Goal: Information Seeking & Learning: Check status

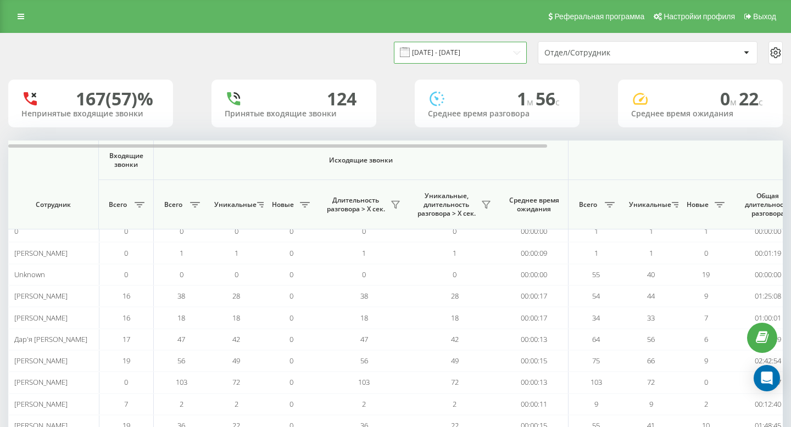
click at [468, 58] on input "[DATE] - [DATE]" at bounding box center [460, 52] width 133 height 21
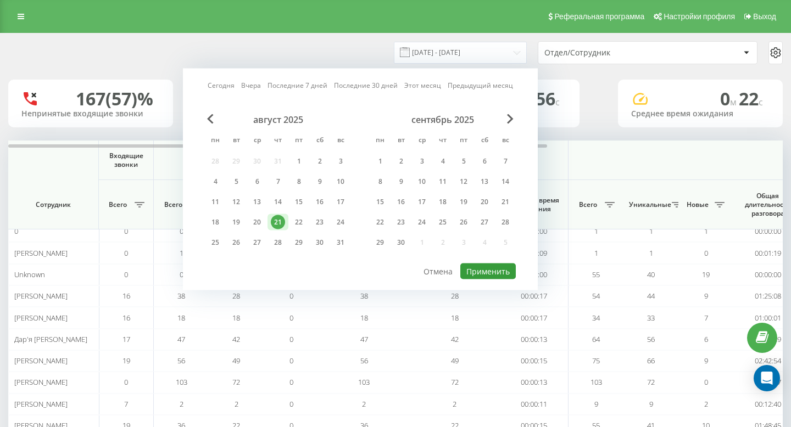
click at [474, 265] on button "Применить" at bounding box center [487, 272] width 55 height 16
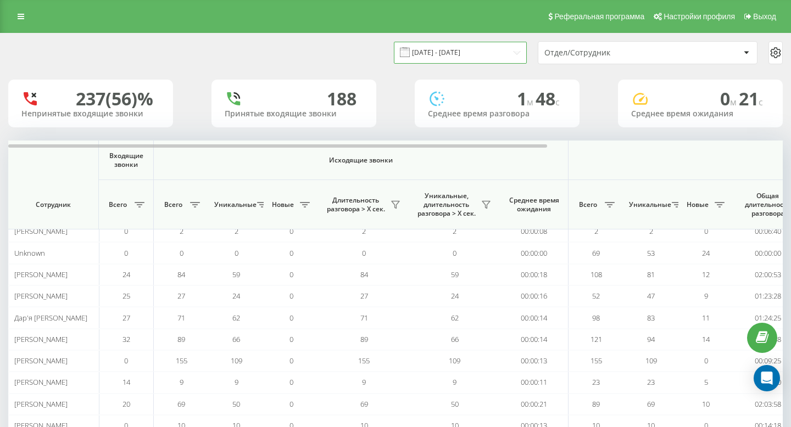
click at [456, 53] on input "[DATE] - [DATE]" at bounding box center [460, 52] width 133 height 21
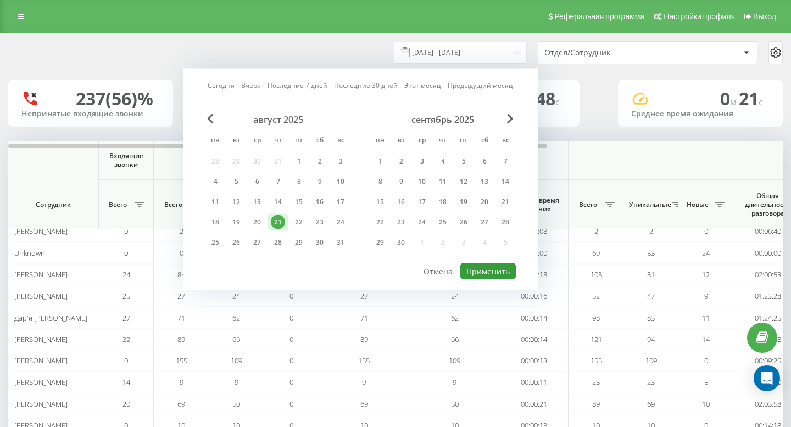
click at [486, 268] on button "Применить" at bounding box center [487, 272] width 55 height 16
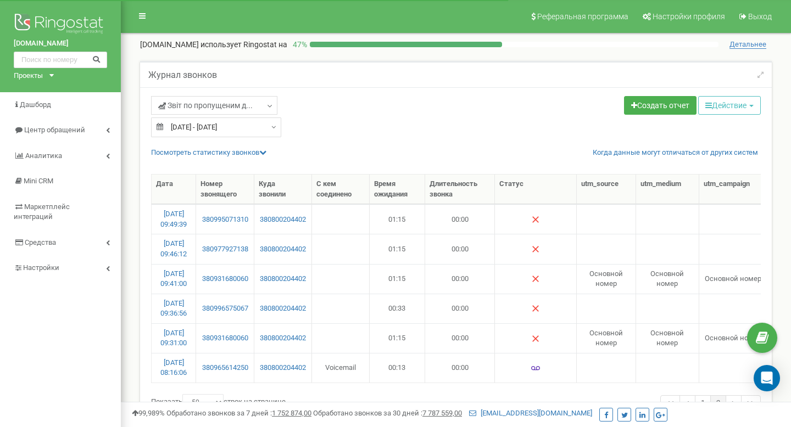
select select "50"
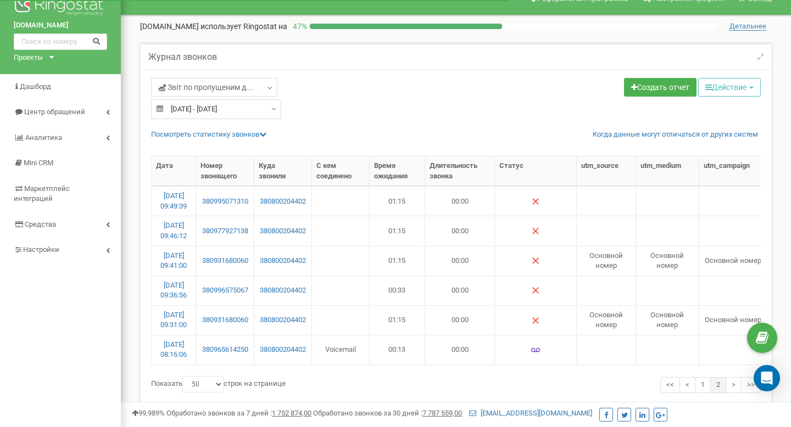
scroll to position [18, 0]
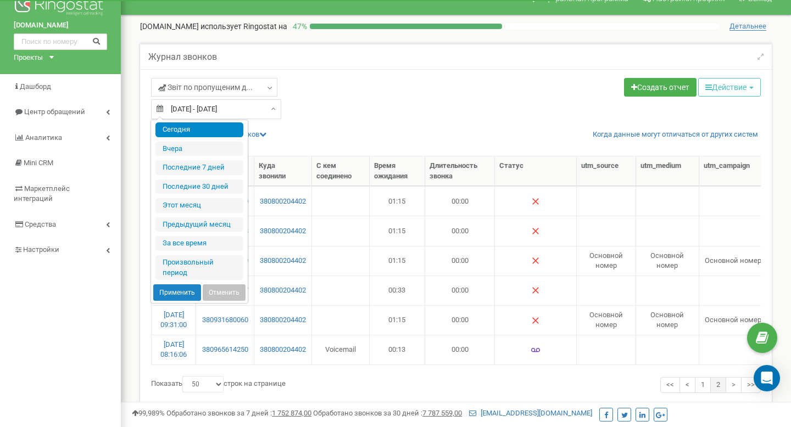
click at [223, 104] on input "[DATE] - [DATE]" at bounding box center [216, 109] width 130 height 20
click at [202, 126] on li "Сегодня" at bounding box center [200, 130] width 88 height 15
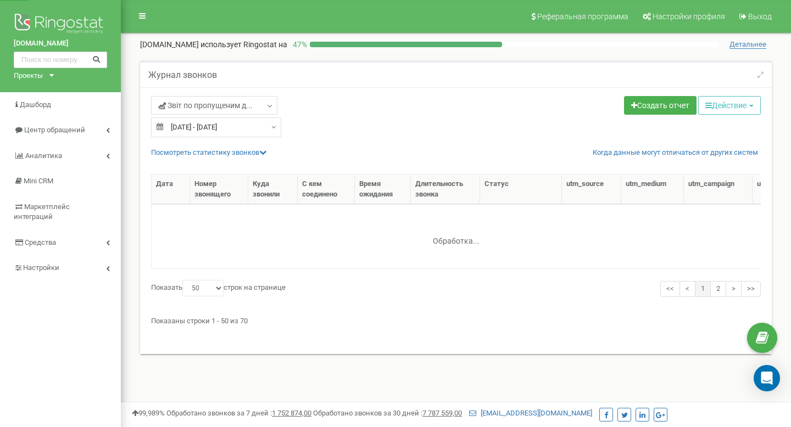
select select "50"
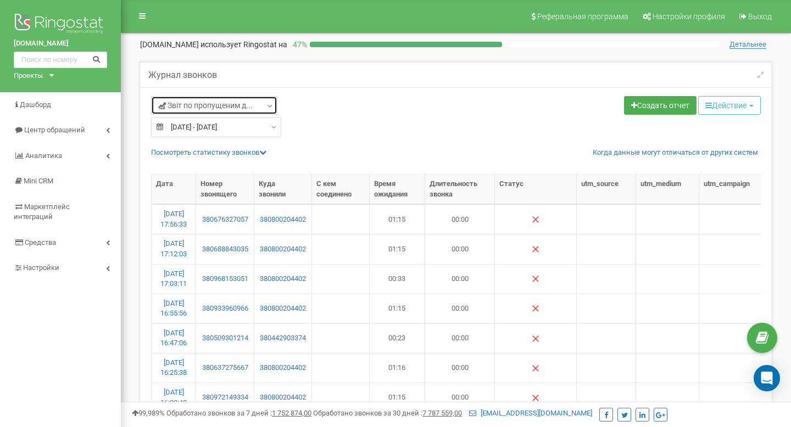
click at [195, 104] on span "Звіт по пропущеним д..." at bounding box center [205, 105] width 95 height 11
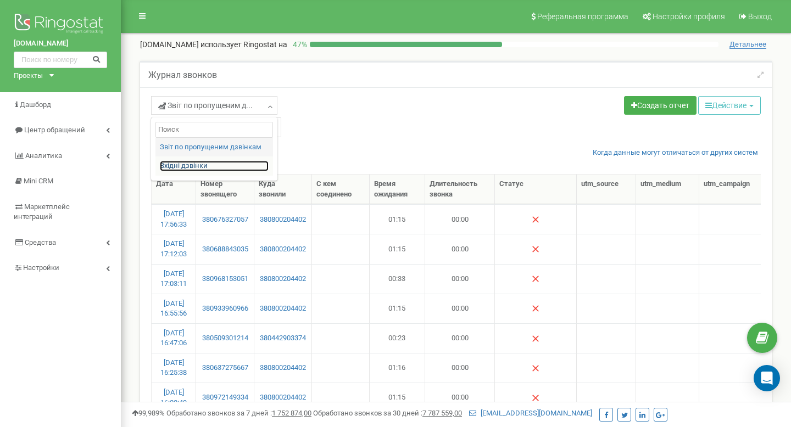
click at [196, 165] on link "Вхідні дзвінки" at bounding box center [214, 166] width 109 height 10
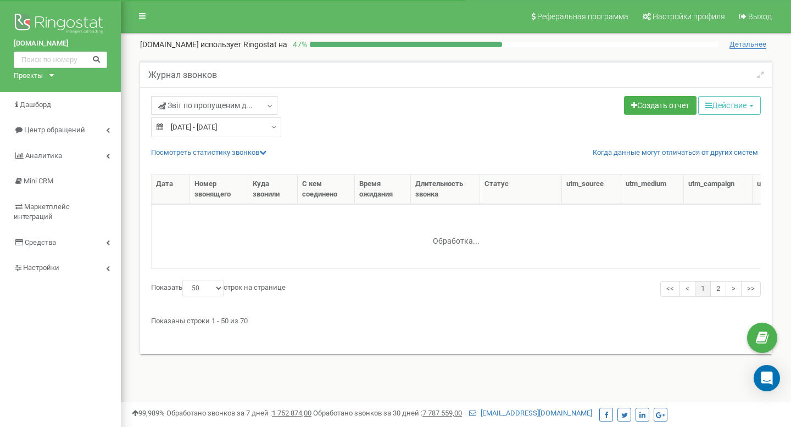
select select "50"
click at [230, 153] on link "Посмотреть cтатистику звонков" at bounding box center [208, 152] width 115 height 8
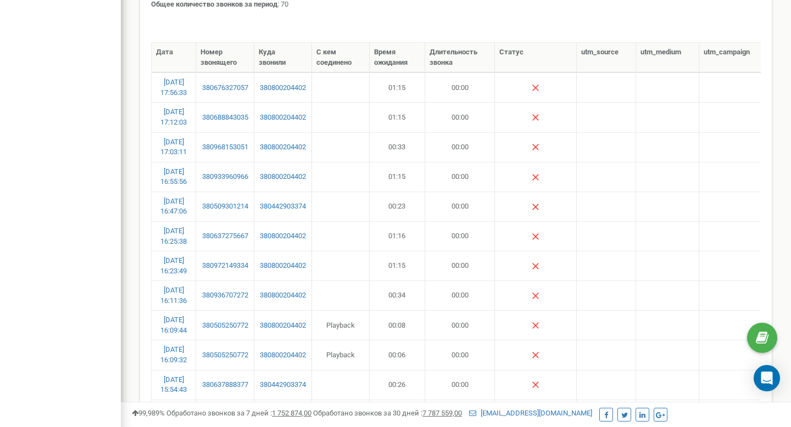
scroll to position [309, 0]
